Goal: Information Seeking & Learning: Learn about a topic

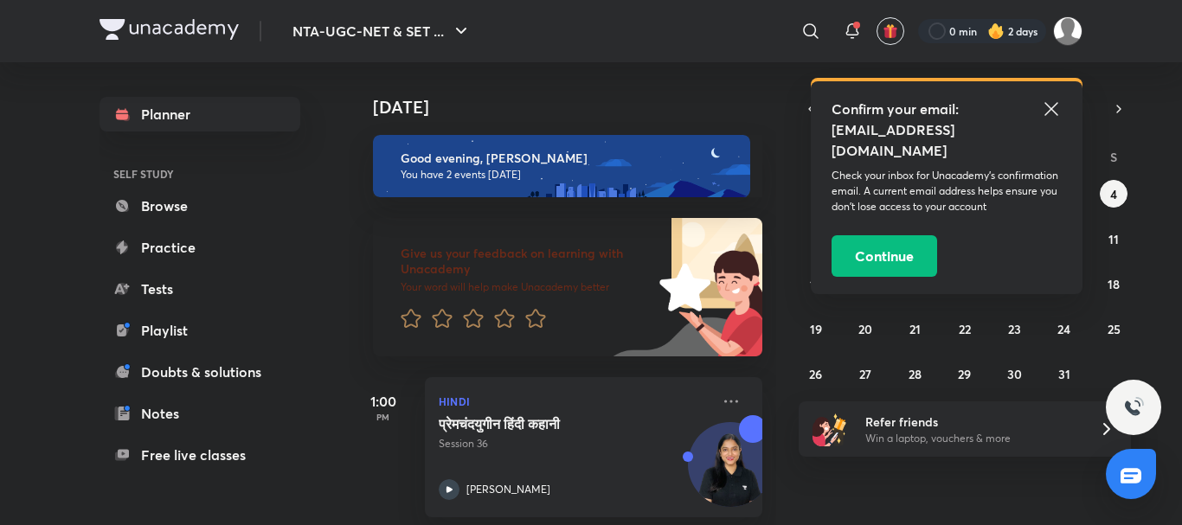
click at [1054, 105] on icon at bounding box center [1051, 109] width 21 height 21
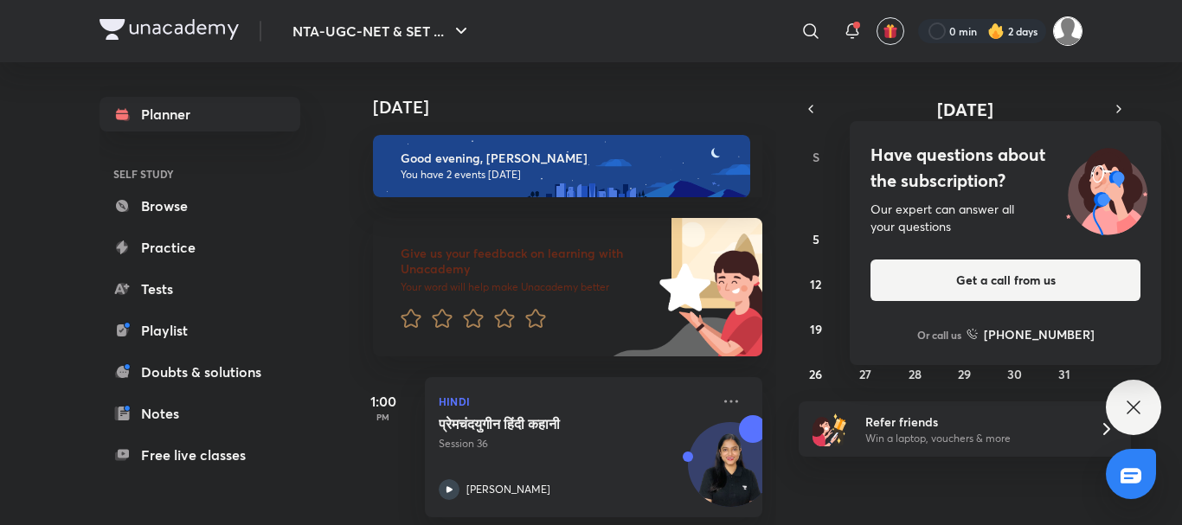
click at [1079, 35] on img at bounding box center [1067, 30] width 29 height 29
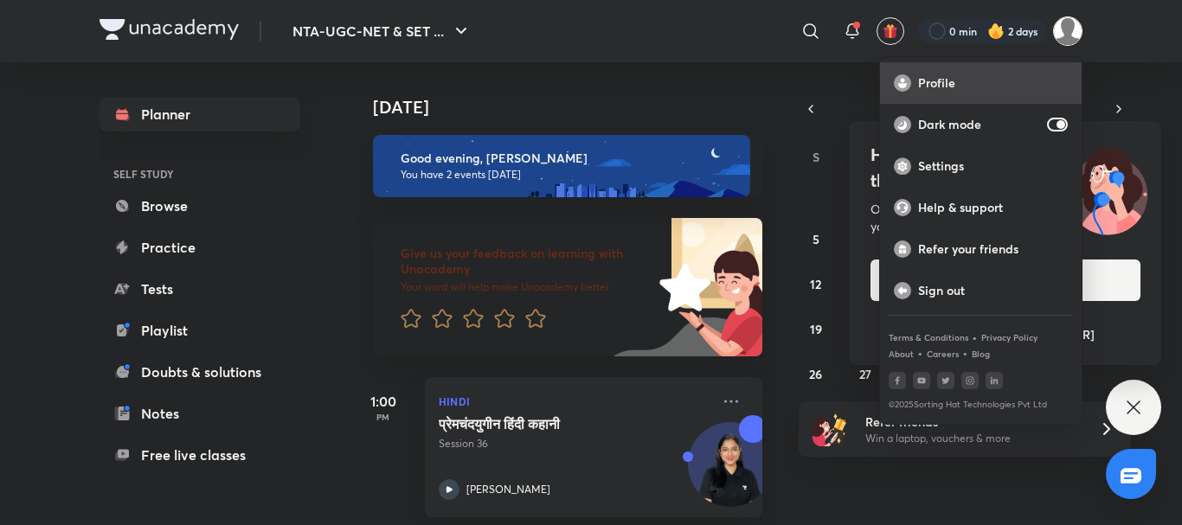
click at [933, 84] on p "Profile" at bounding box center [993, 83] width 150 height 16
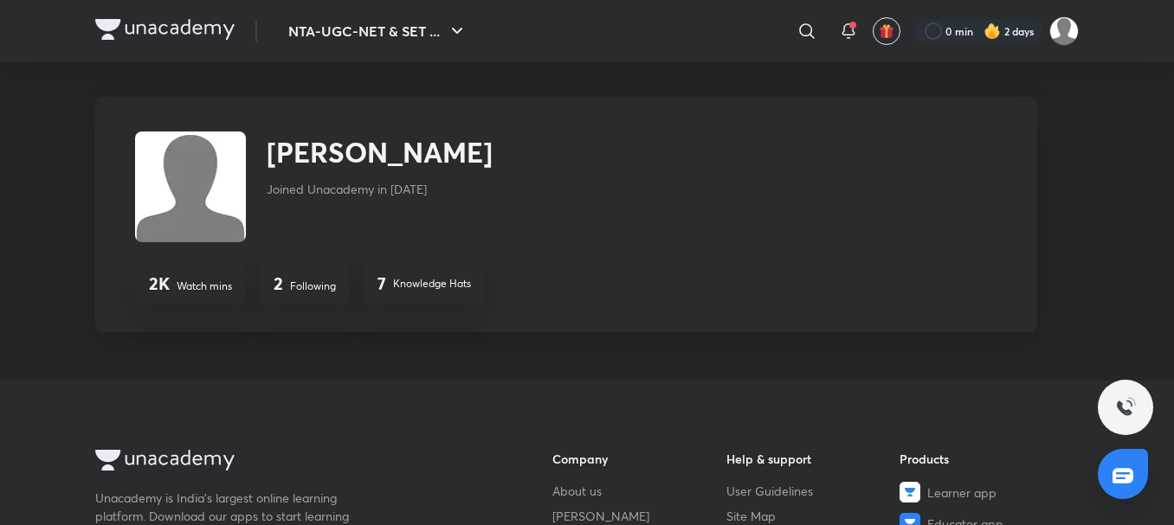
click at [314, 288] on p "Following" at bounding box center [313, 287] width 46 height 16
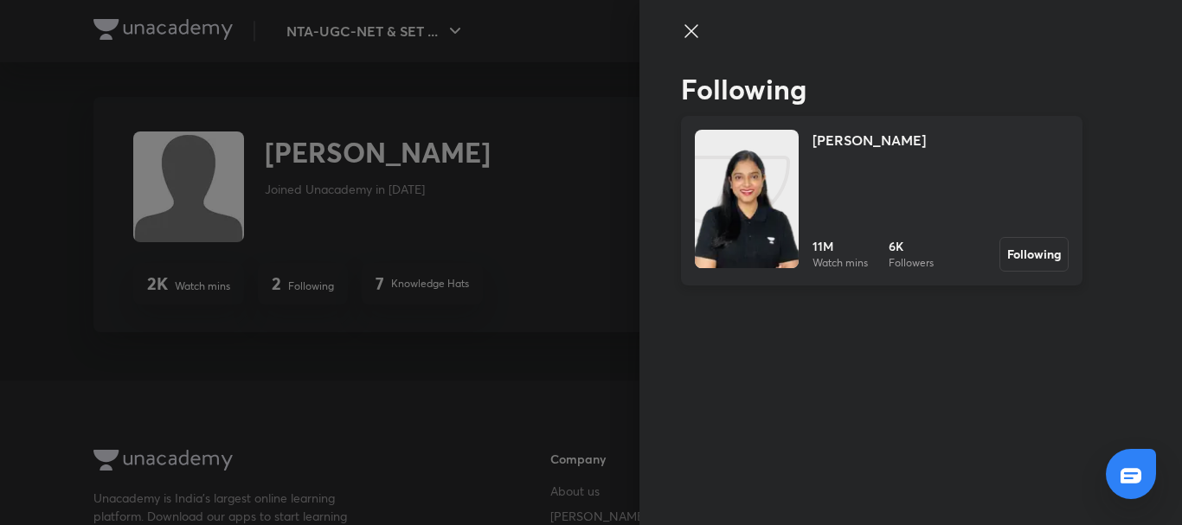
click at [833, 143] on h4 "[PERSON_NAME]" at bounding box center [869, 140] width 113 height 21
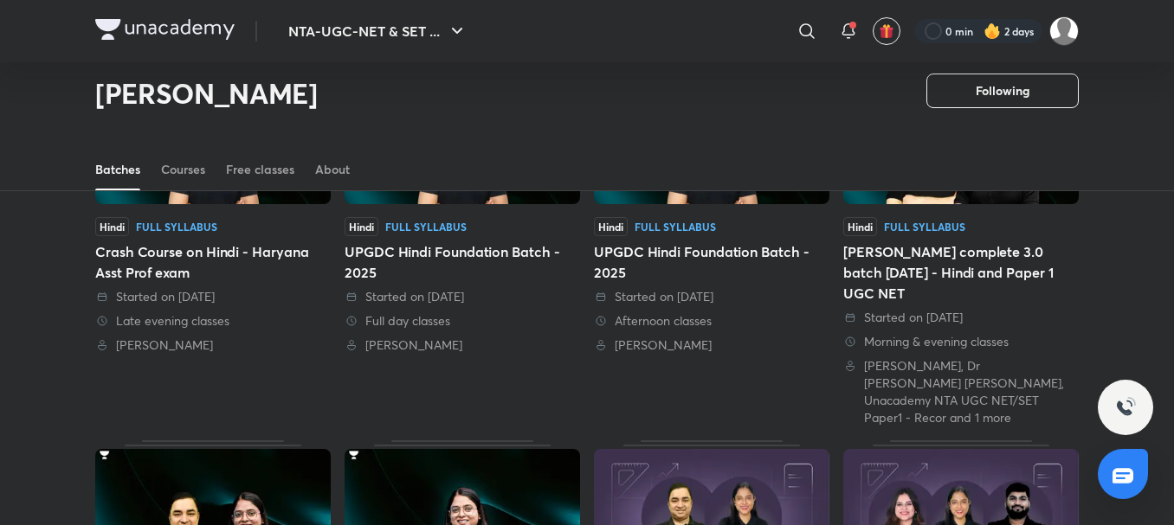
scroll to position [216, 0]
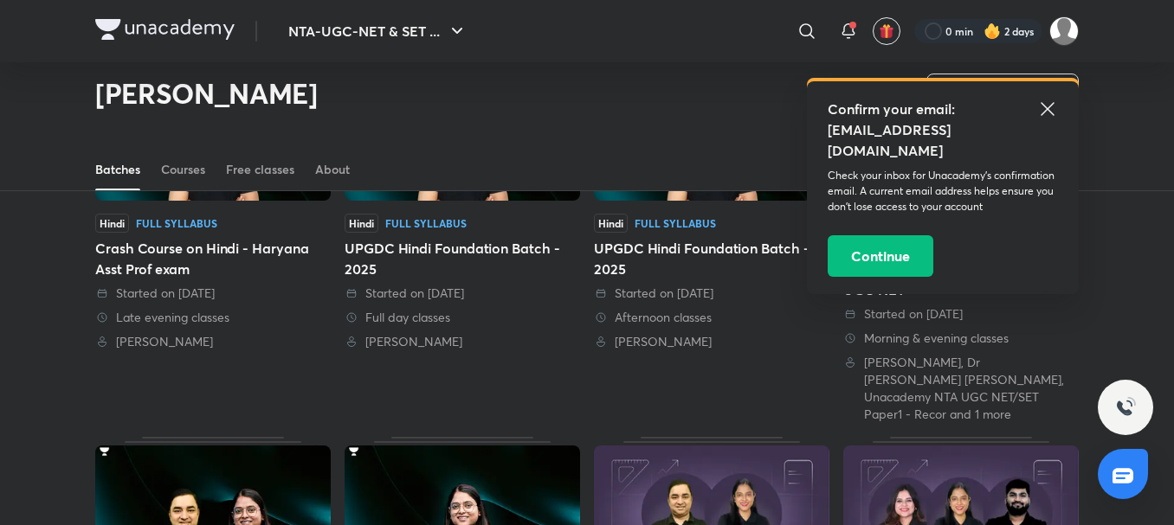
click at [421, 247] on div "UPGDC Hindi Foundation Batch - 2025" at bounding box center [461, 259] width 235 height 42
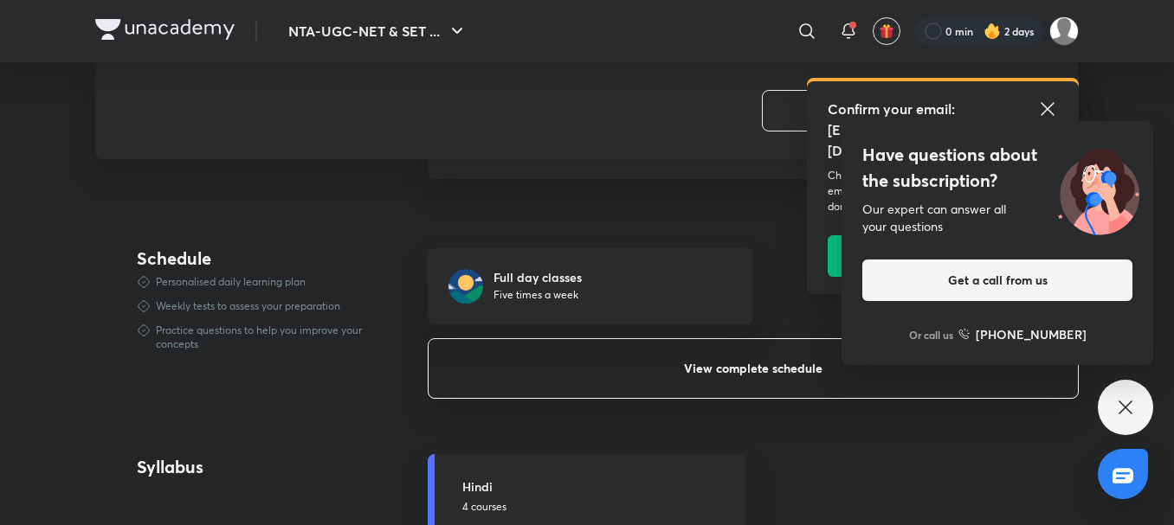
scroll to position [1072, 0]
click at [669, 364] on button "View complete schedule" at bounding box center [753, 368] width 651 height 61
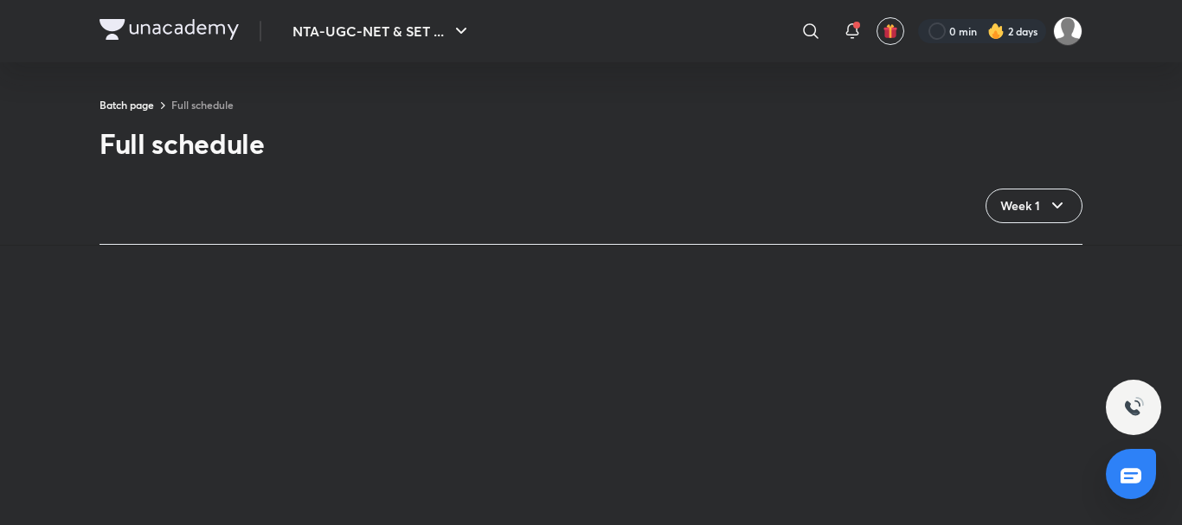
click at [1039, 108] on div "Batch page Full schedule" at bounding box center [591, 105] width 983 height 16
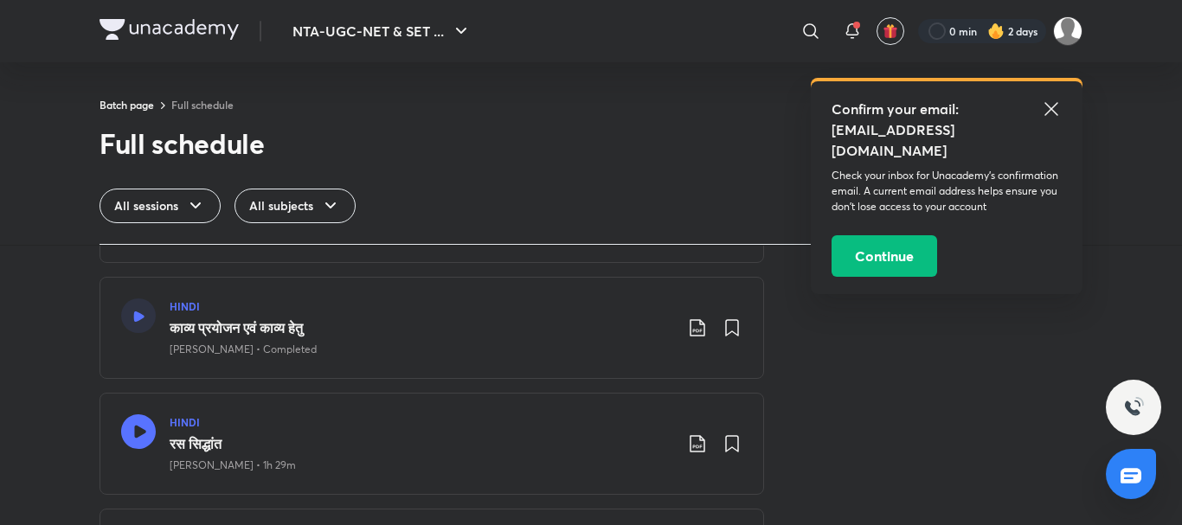
scroll to position [134, 0]
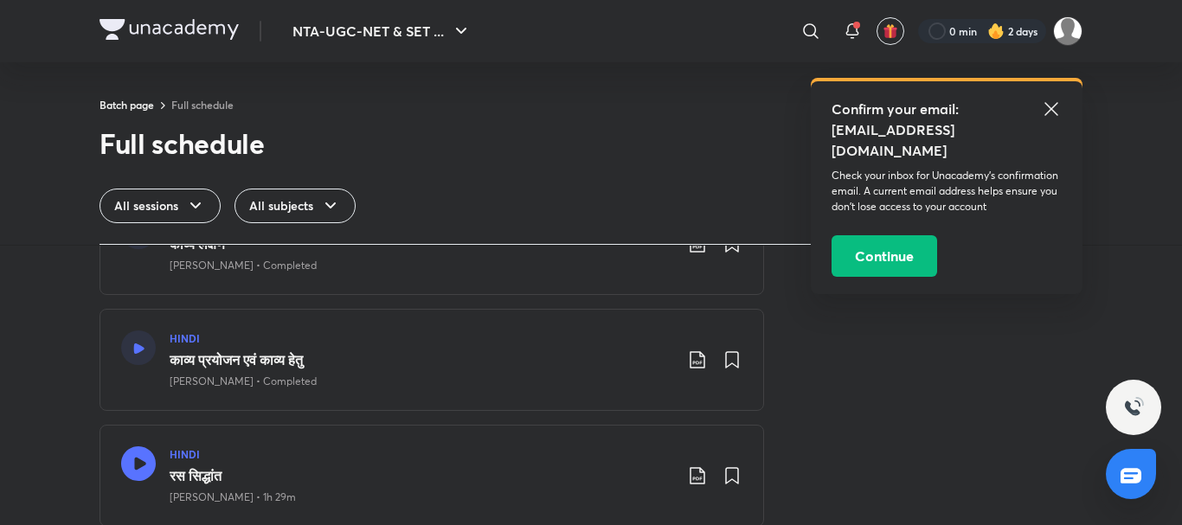
click at [1054, 104] on icon at bounding box center [1051, 109] width 21 height 21
